Goal: Task Accomplishment & Management: Manage account settings

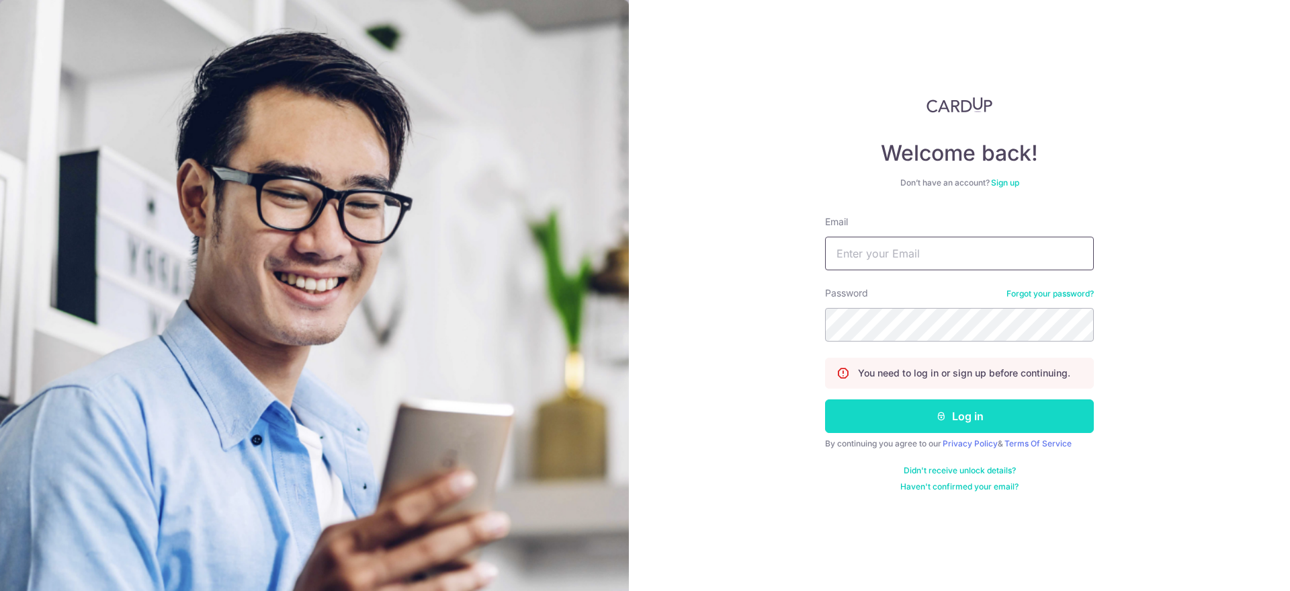
type input "[EMAIL_ADDRESS][DOMAIN_NAME]"
click at [940, 414] on icon "submit" at bounding box center [941, 415] width 11 height 11
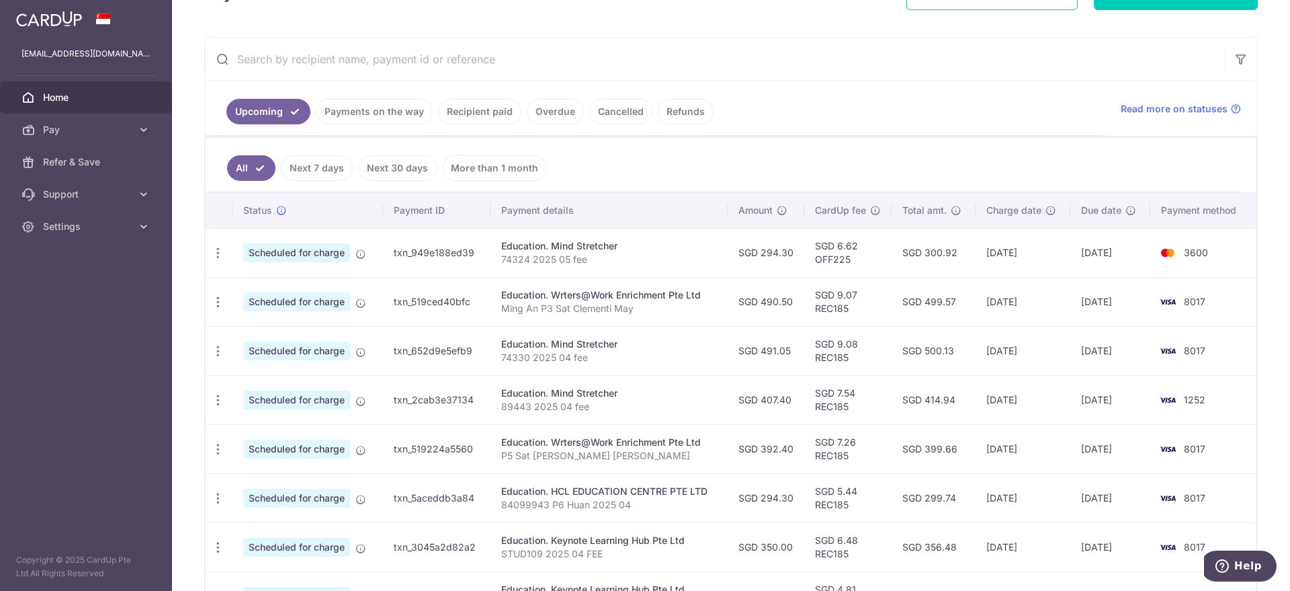
scroll to position [252, 0]
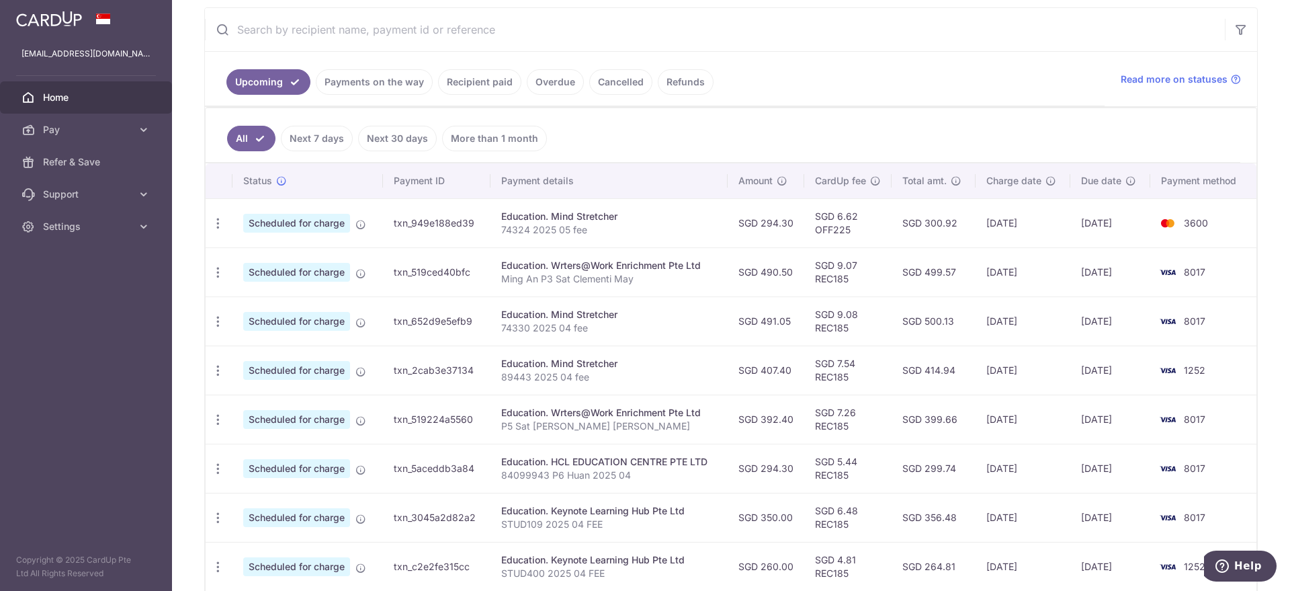
click at [388, 81] on link "Payments on the way" at bounding box center [374, 82] width 117 height 26
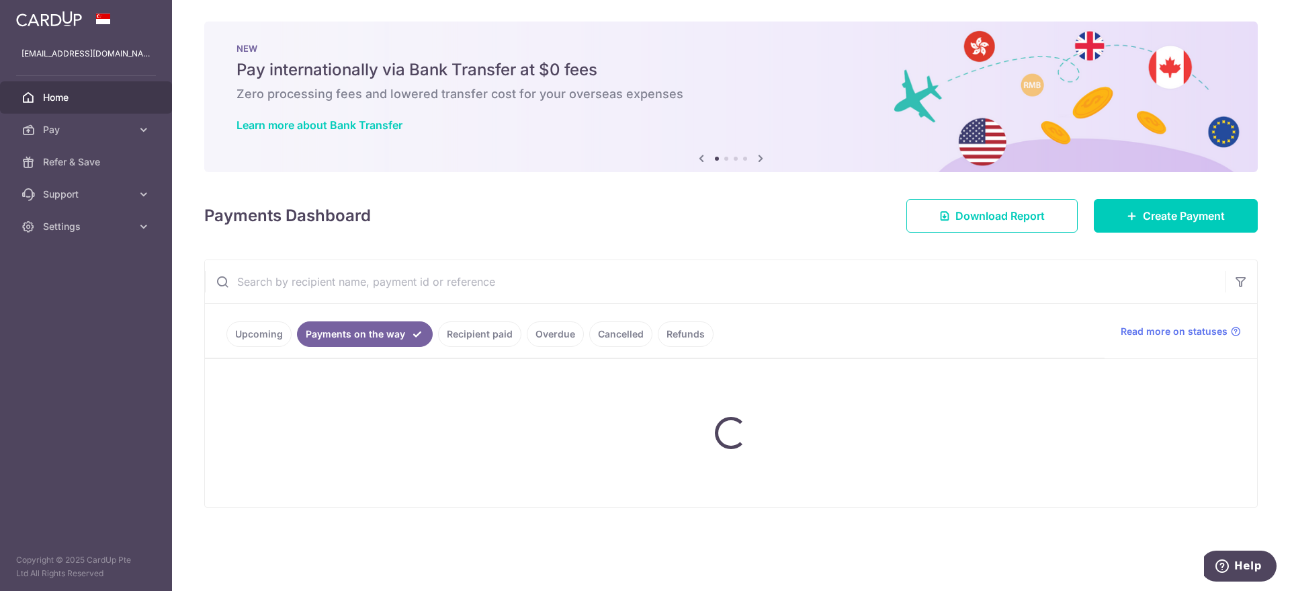
scroll to position [0, 0]
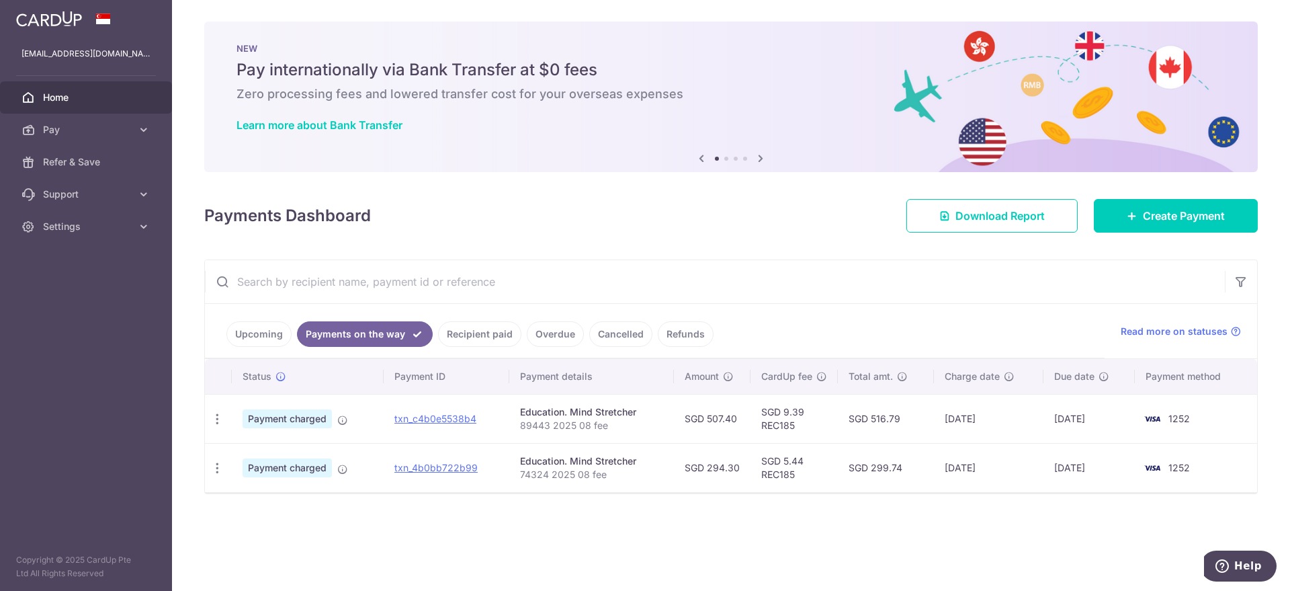
click at [267, 332] on link "Upcoming" at bounding box center [258, 334] width 65 height 26
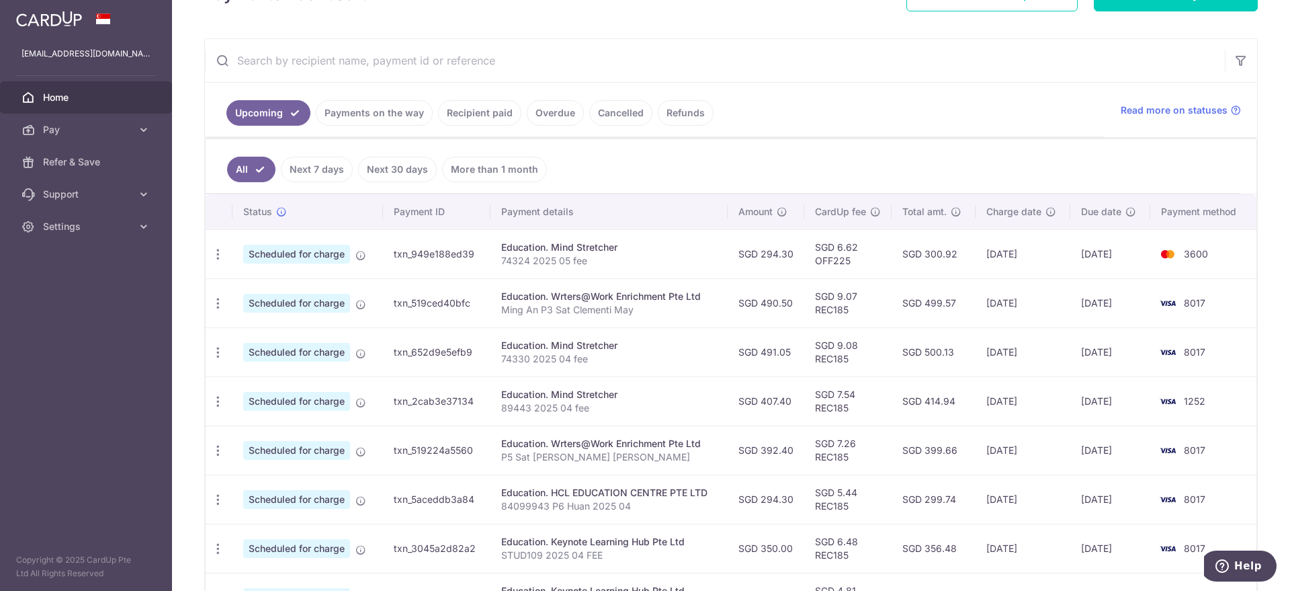
scroll to position [252, 0]
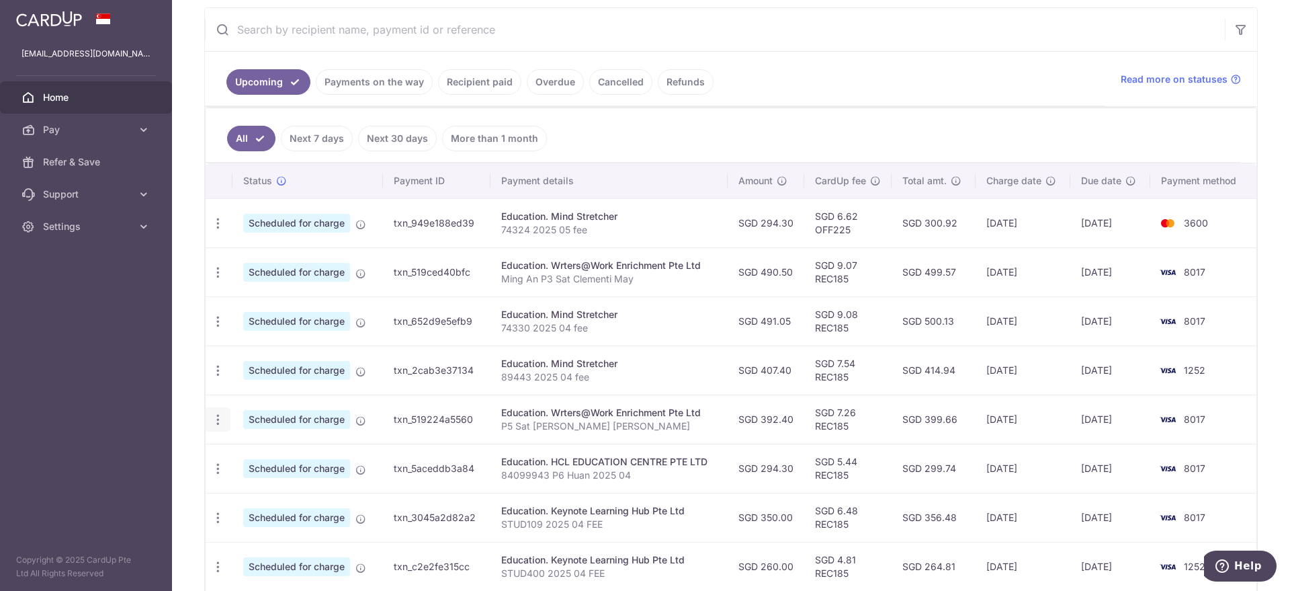
click at [218, 230] on icon "button" at bounding box center [218, 223] width 14 height 14
click at [263, 466] on link "Update payment" at bounding box center [276, 456] width 140 height 32
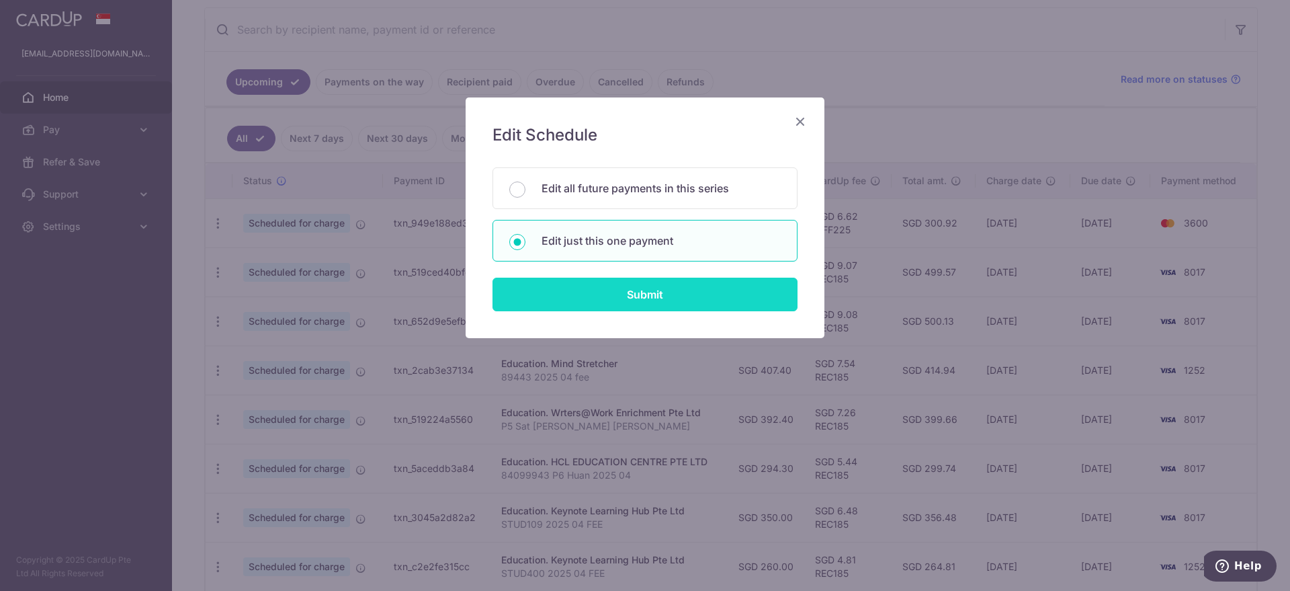
click at [545, 294] on input "Submit" at bounding box center [644, 294] width 305 height 34
radio input "true"
type input "392.40"
type input "14/09/2025"
type input "P5 Sat Clementi Ming Huan"
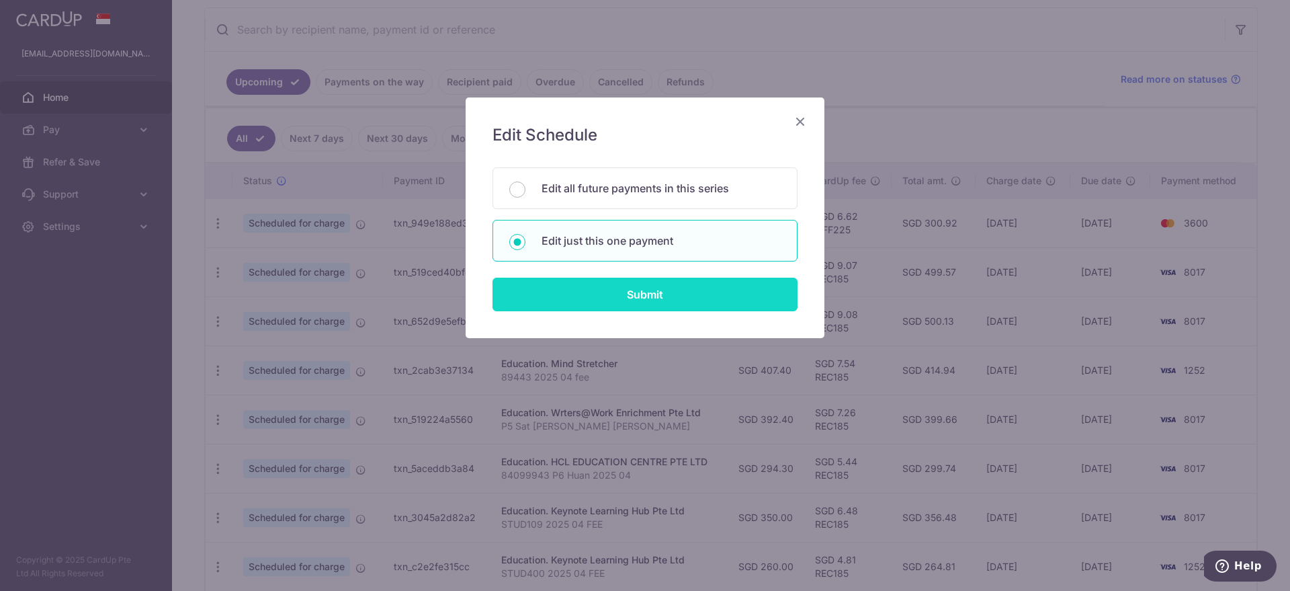
type input "REC185"
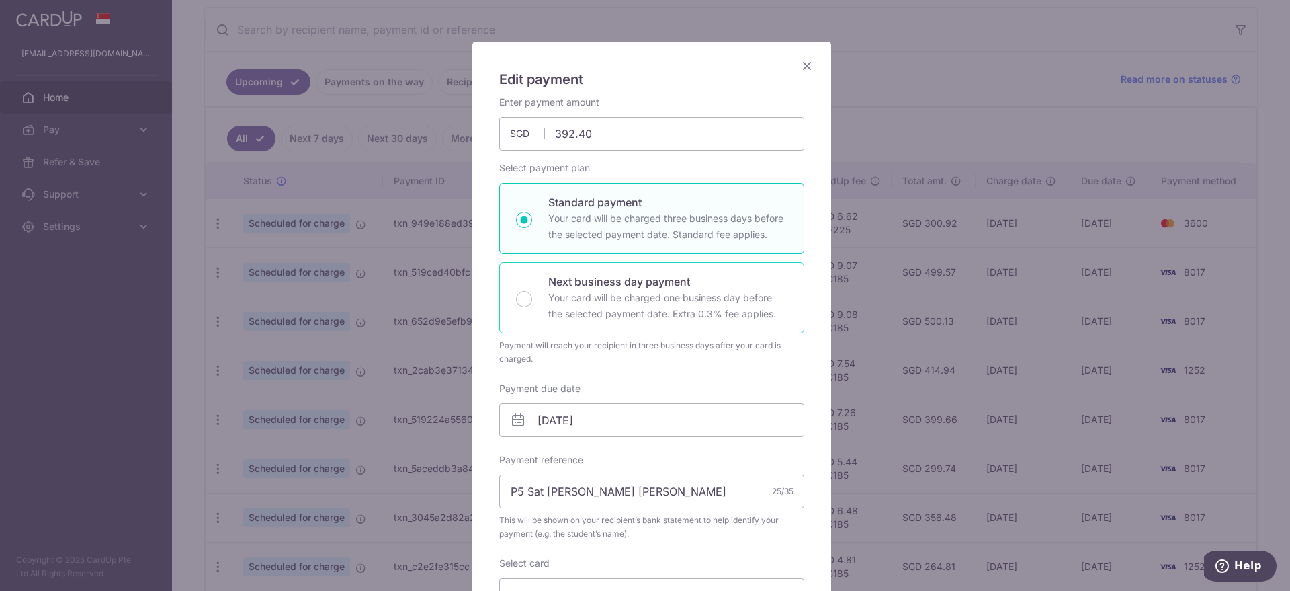
scroll to position [84, 0]
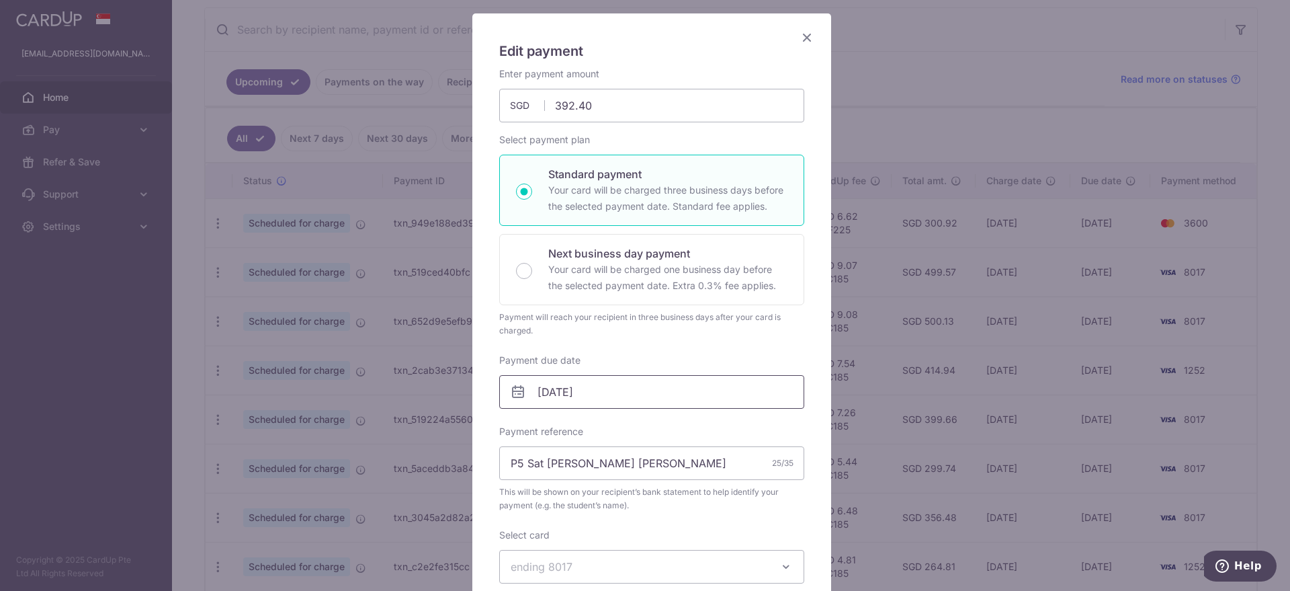
click at [586, 387] on input "14/09/2025" at bounding box center [651, 392] width 305 height 34
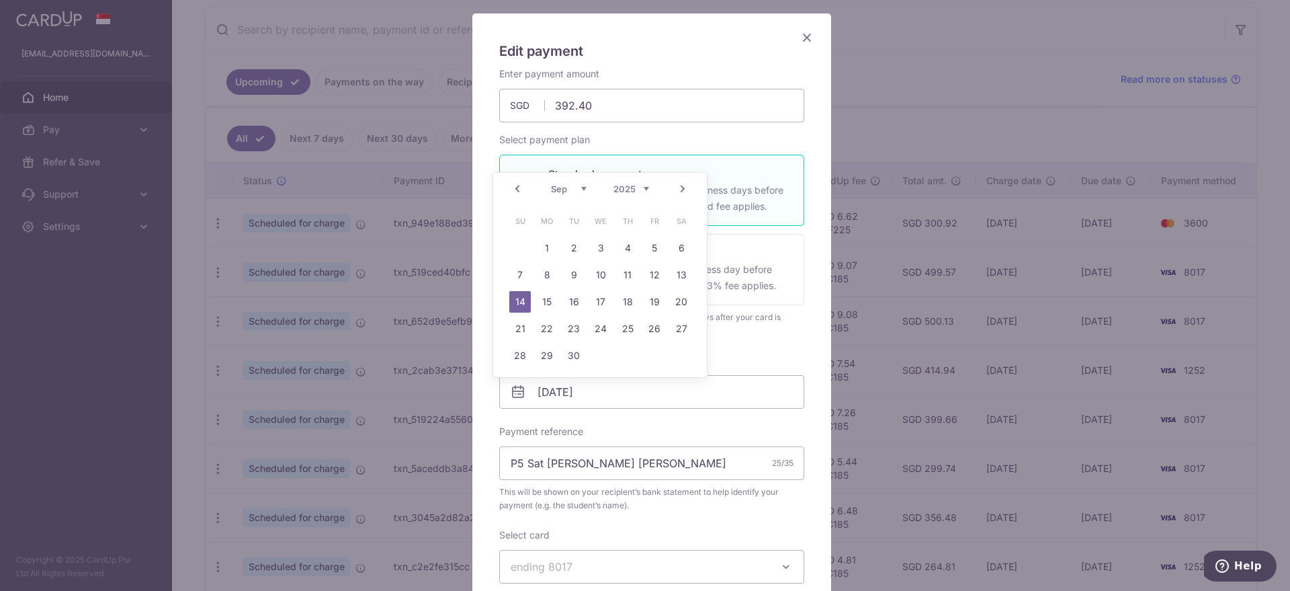
click at [517, 190] on link "Prev" at bounding box center [517, 189] width 16 height 16
click at [546, 328] on link "18" at bounding box center [546, 328] width 21 height 21
type input "18/08/2025"
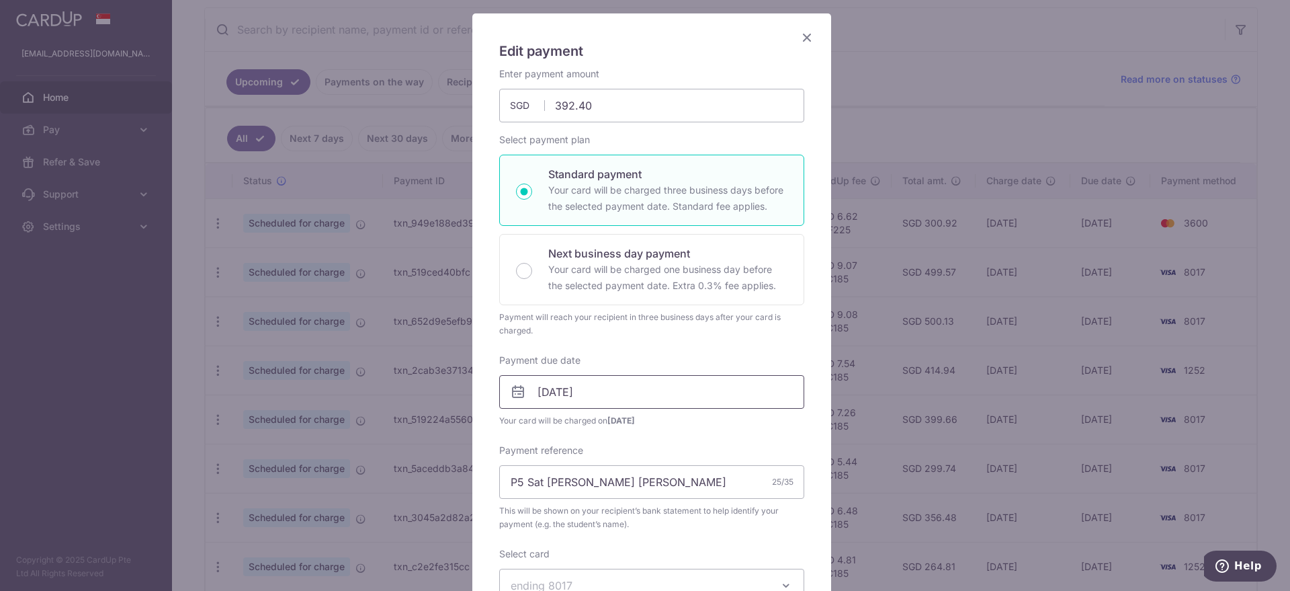
click at [525, 391] on input "18/08/2025" at bounding box center [651, 392] width 305 height 34
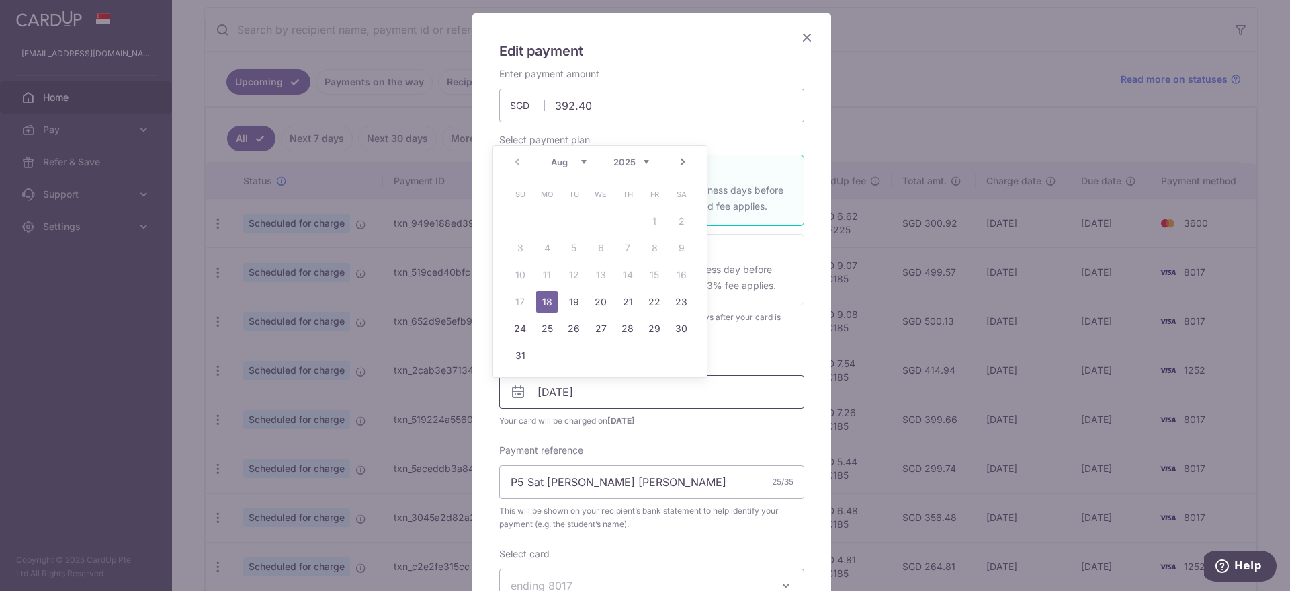
click at [535, 390] on input "18/08/2025" at bounding box center [651, 392] width 305 height 34
click at [543, 302] on link "18" at bounding box center [546, 301] width 21 height 21
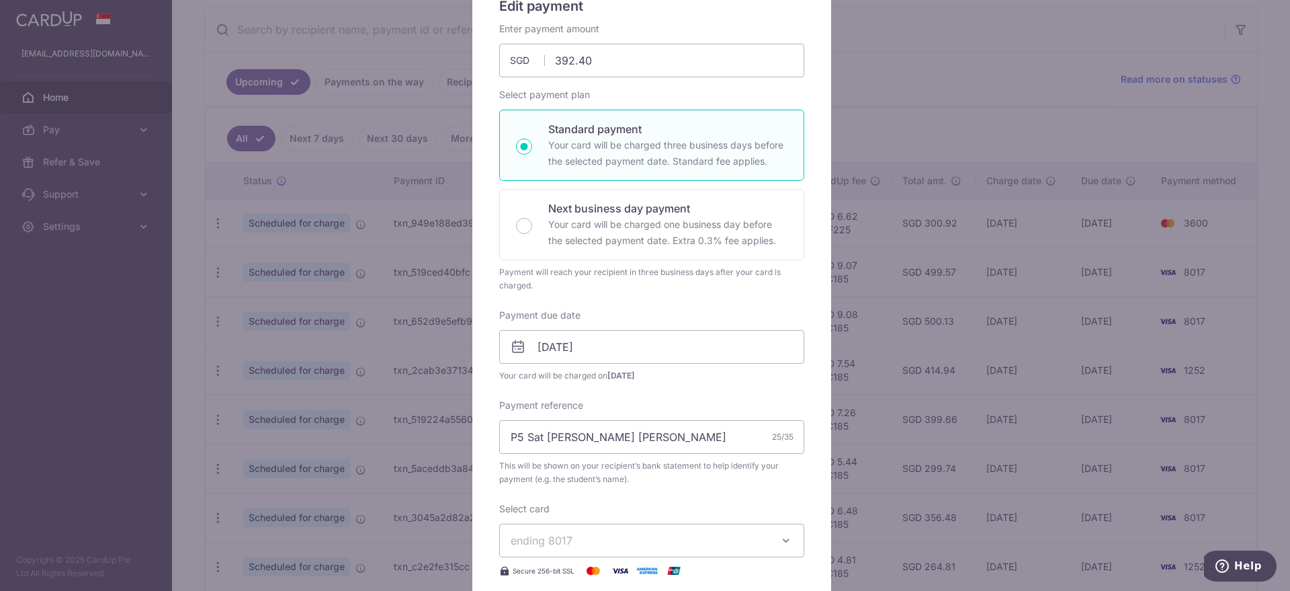
scroll to position [168, 0]
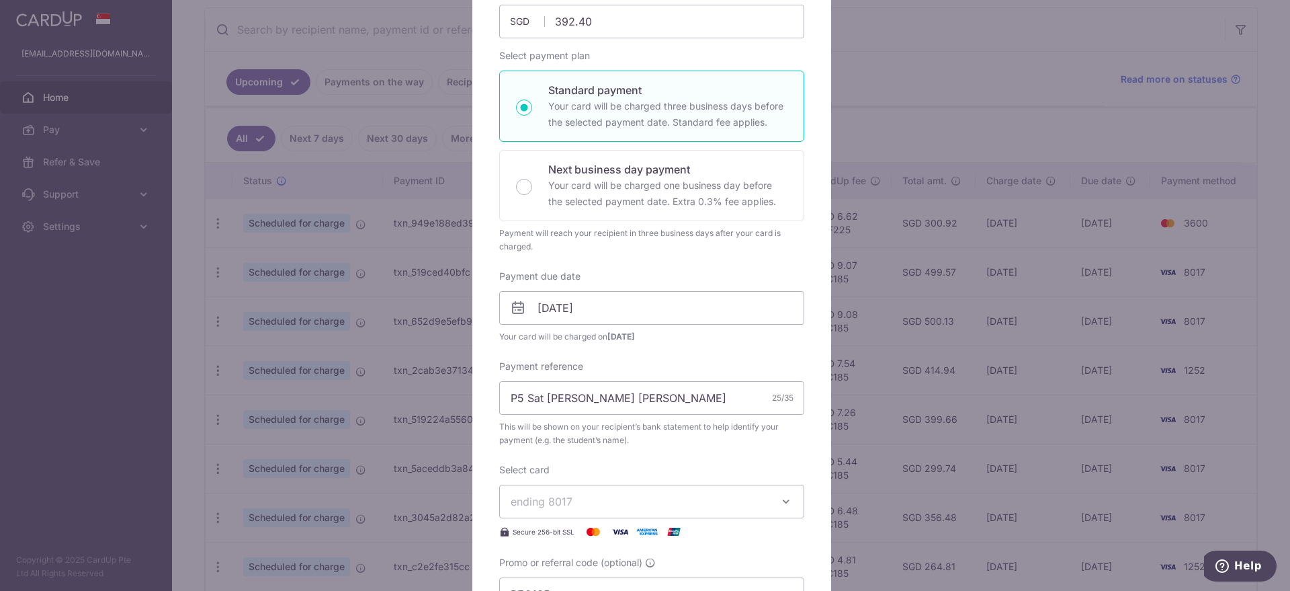
click at [571, 499] on span "ending 8017" at bounding box center [640, 501] width 258 height 16
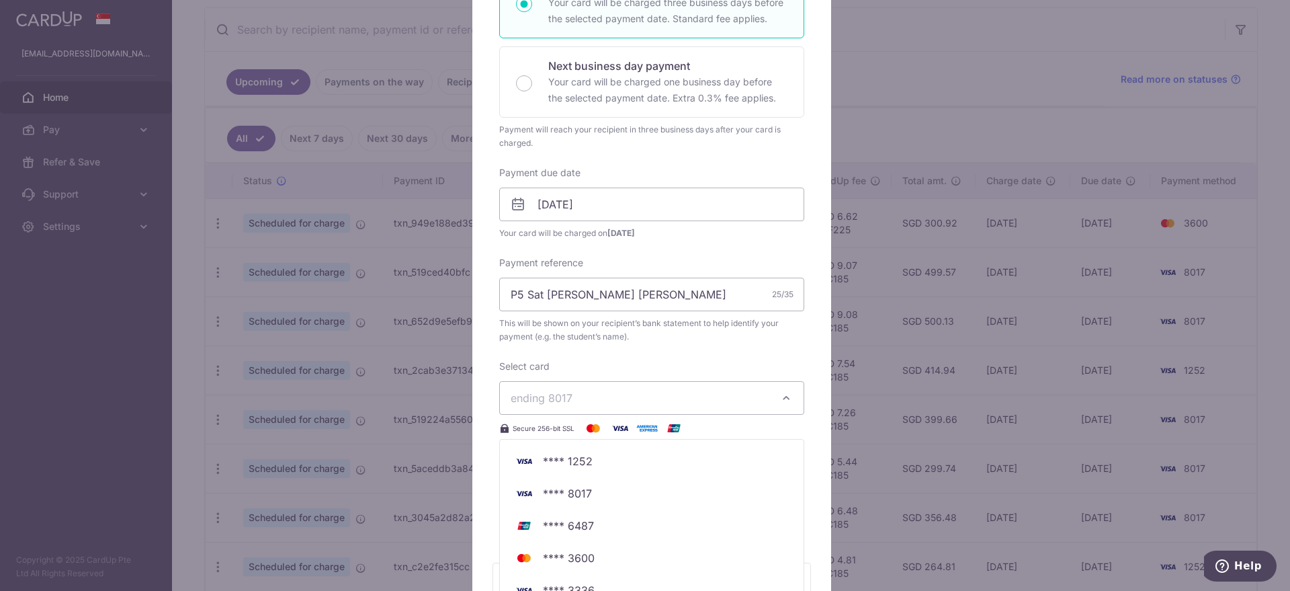
scroll to position [336, 0]
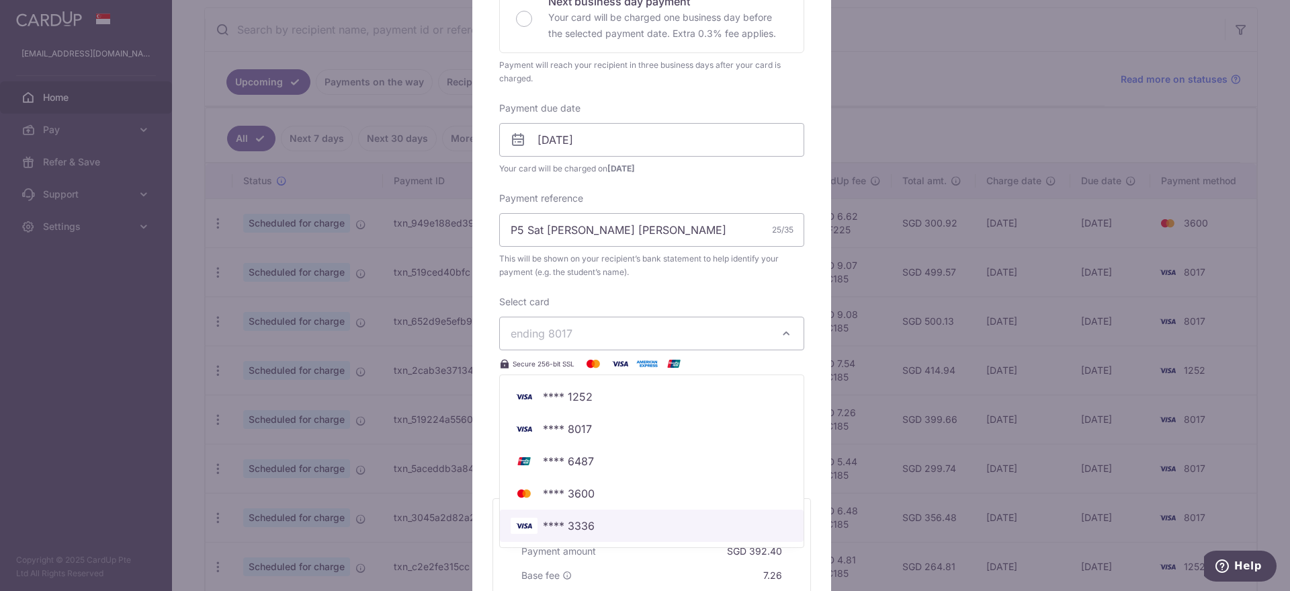
click at [593, 525] on span "**** 3336" at bounding box center [652, 525] width 282 height 16
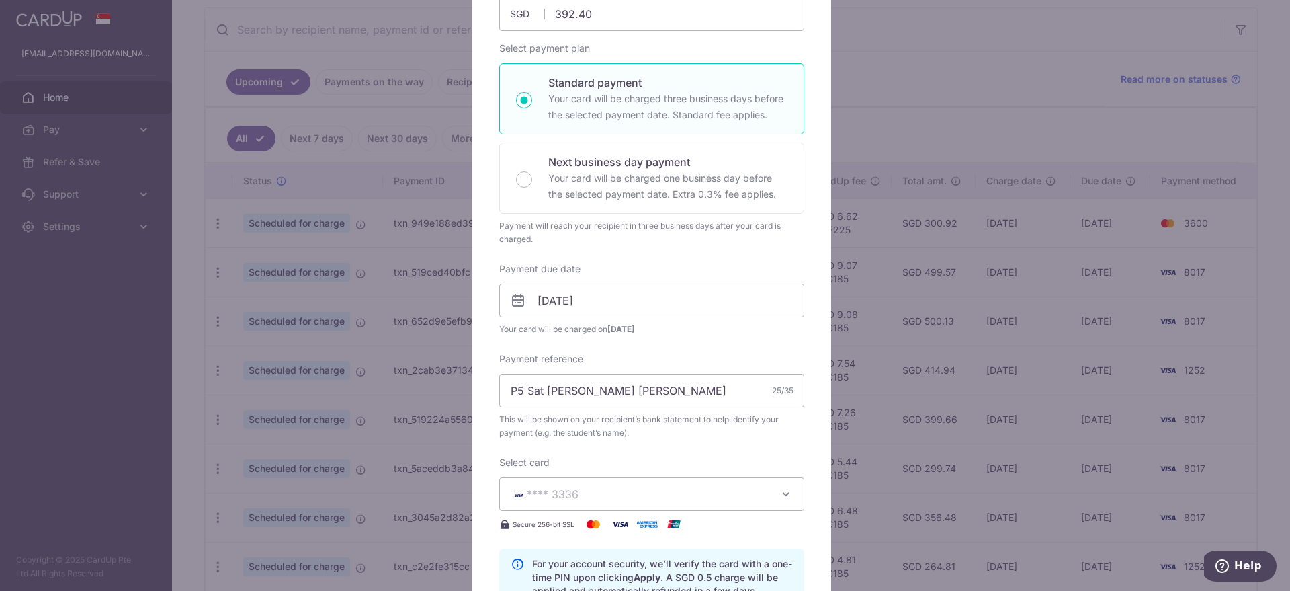
scroll to position [168, 0]
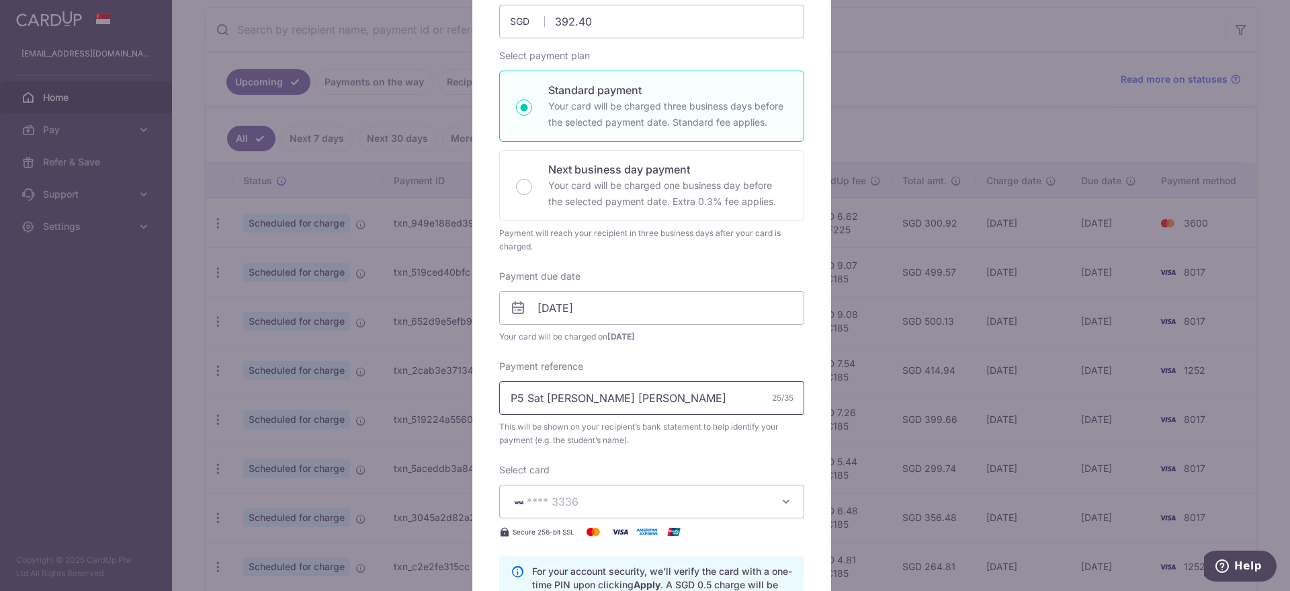
click at [660, 398] on input "P5 Sat Clementi Ming Huan" at bounding box center [651, 398] width 305 height 34
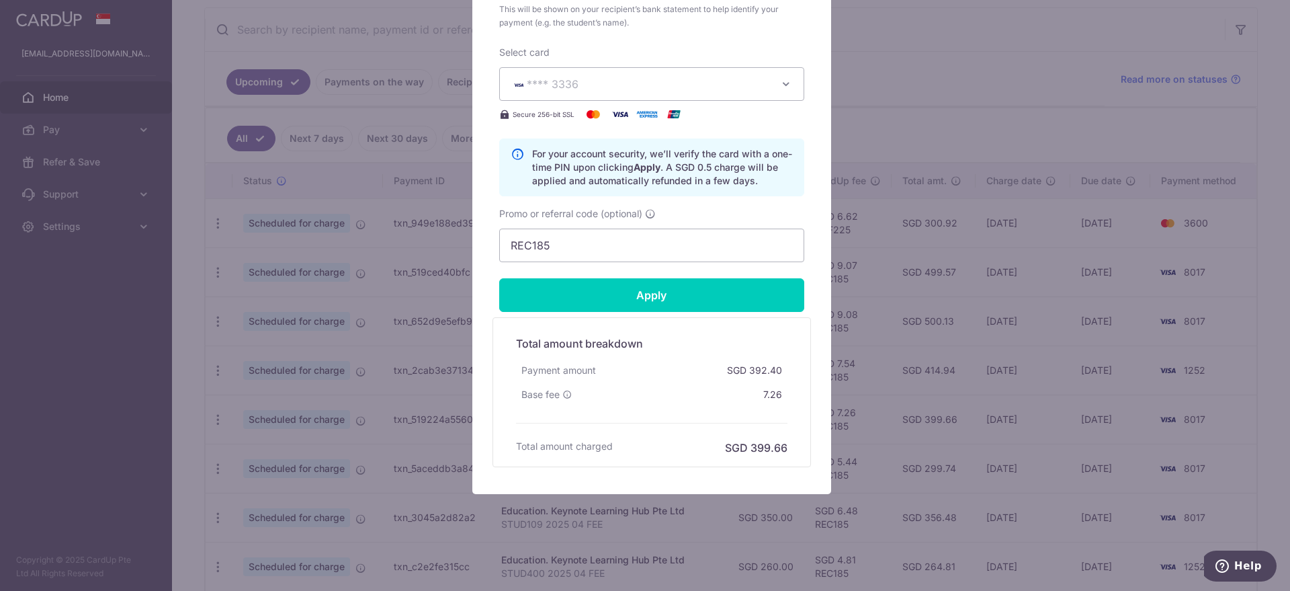
scroll to position [586, 0]
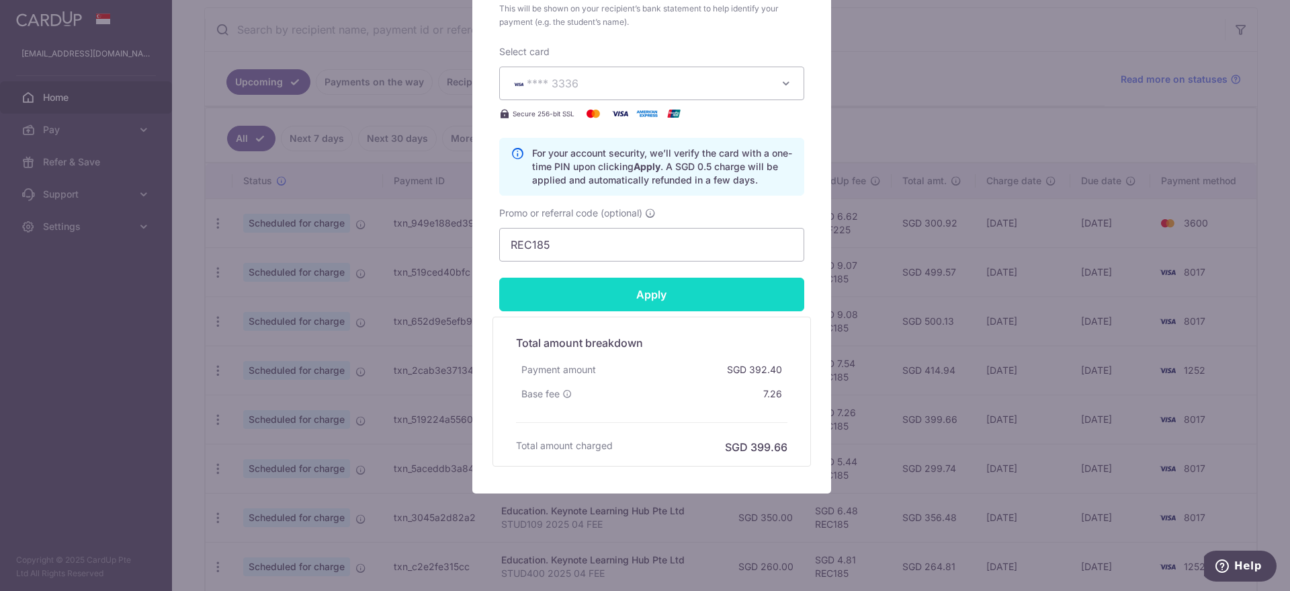
type input "P5 Sat Clementi Ming Huan Aug"
click at [648, 300] on input "Apply" at bounding box center [651, 294] width 305 height 34
type input "Successfully Applied"
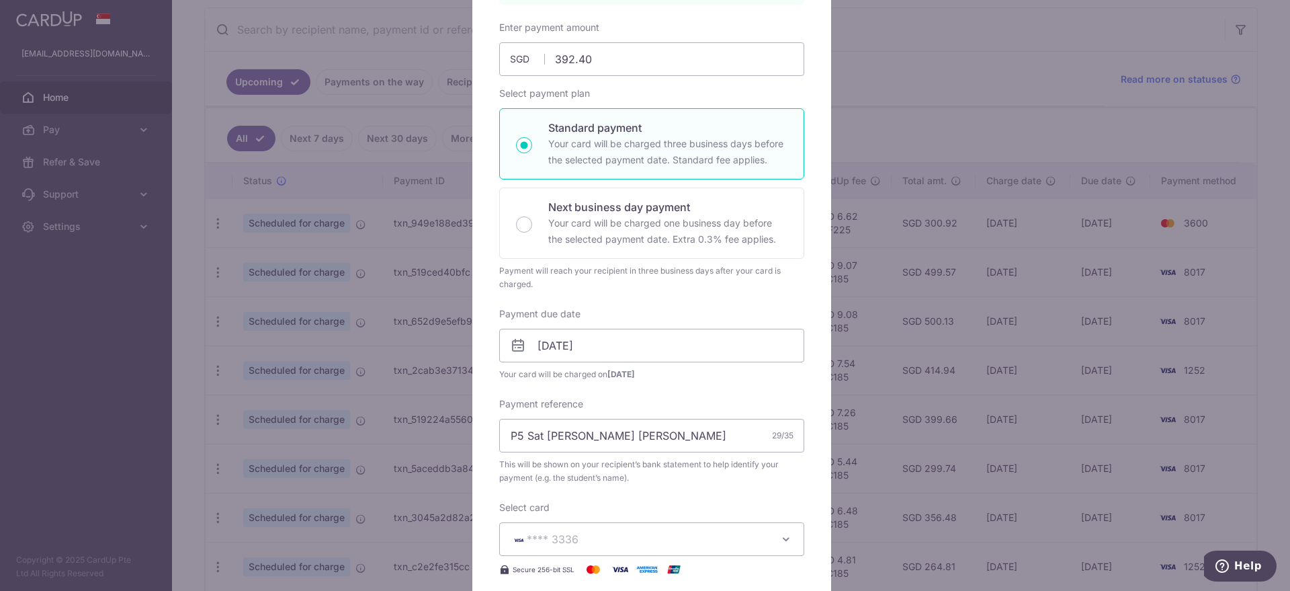
scroll to position [0, 0]
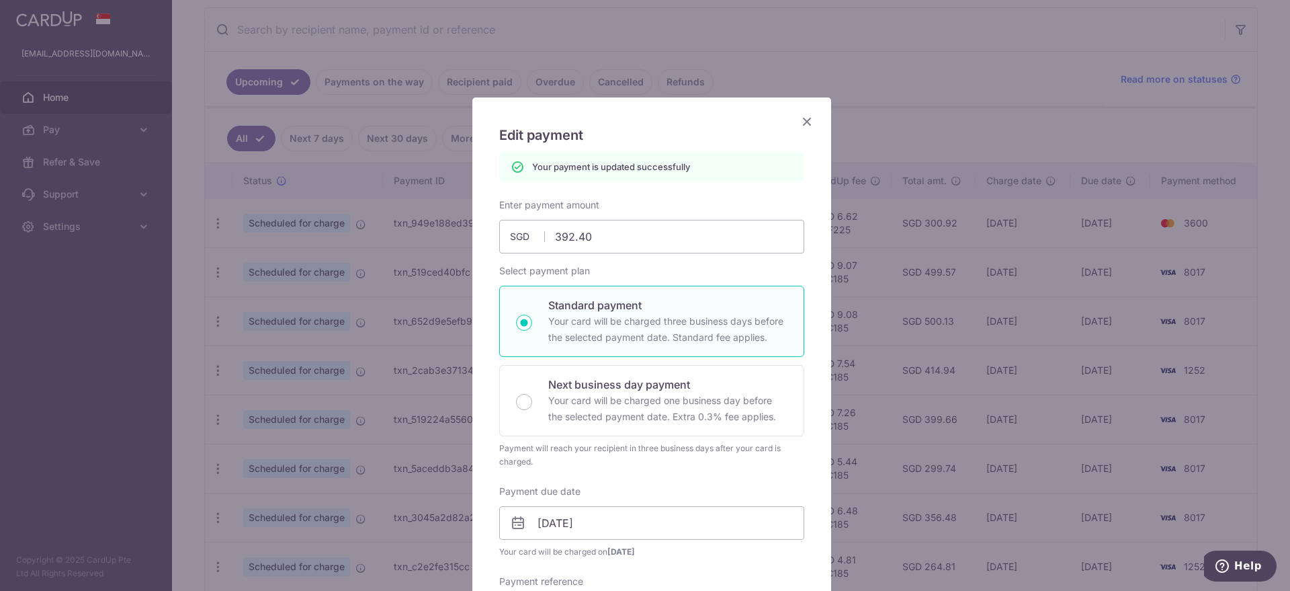
click at [802, 121] on icon "Close" at bounding box center [807, 121] width 16 height 17
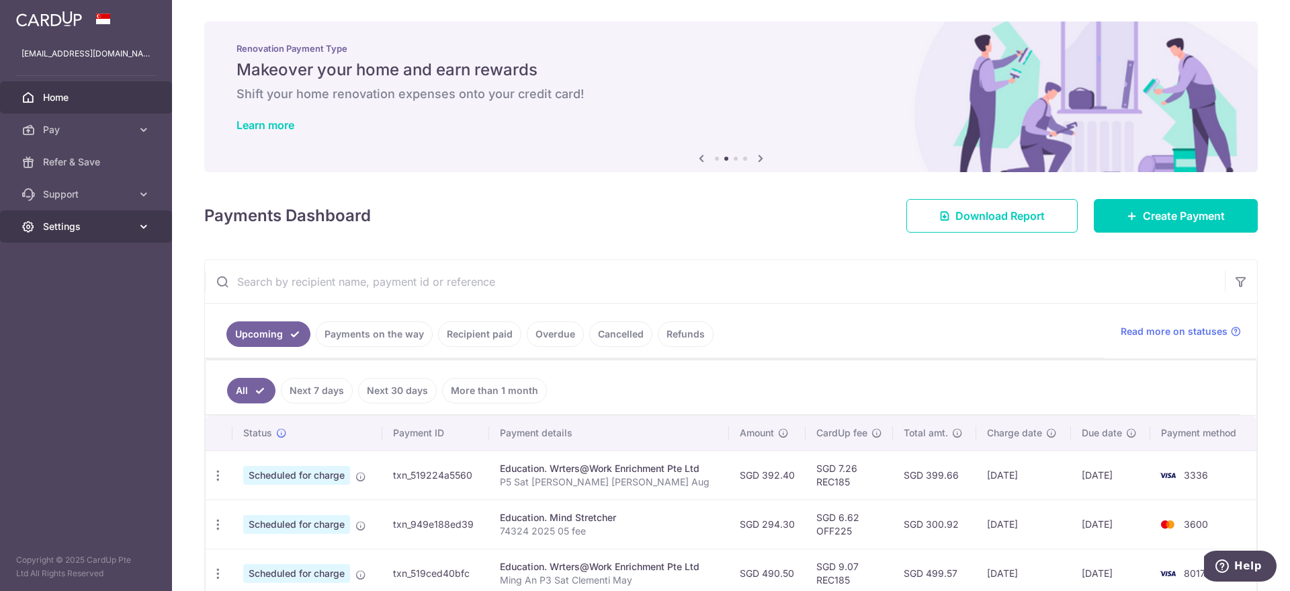
click at [57, 230] on span "Settings" at bounding box center [87, 226] width 89 height 13
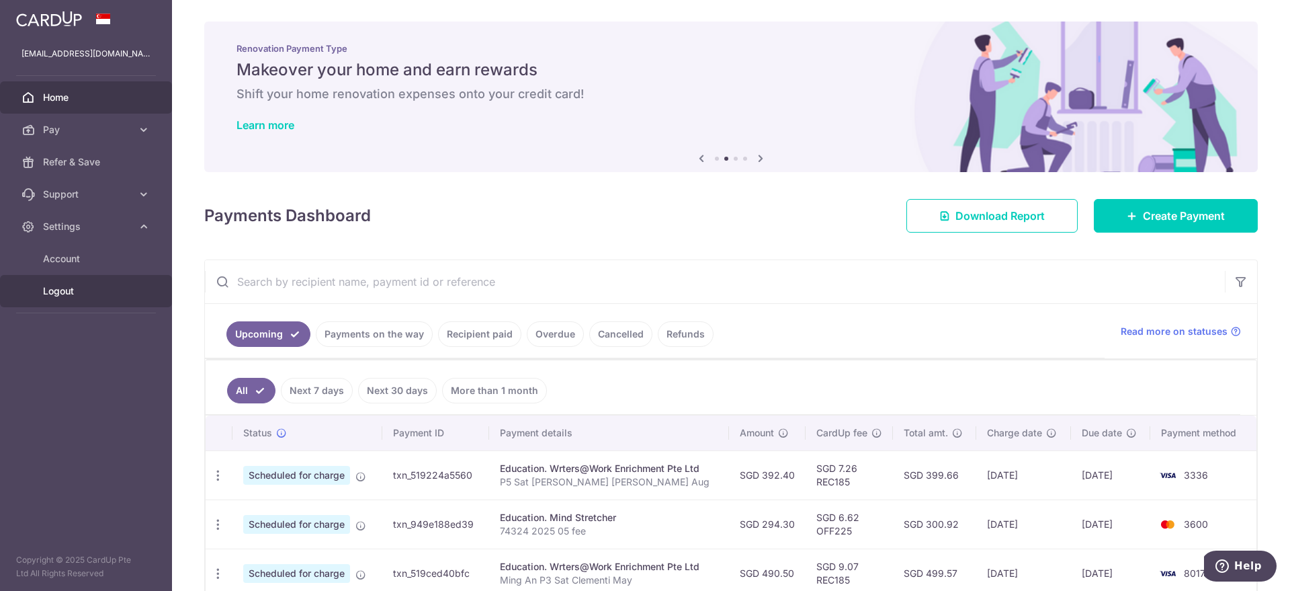
click at [64, 292] on span "Logout" at bounding box center [87, 290] width 89 height 13
